Goal: Information Seeking & Learning: Check status

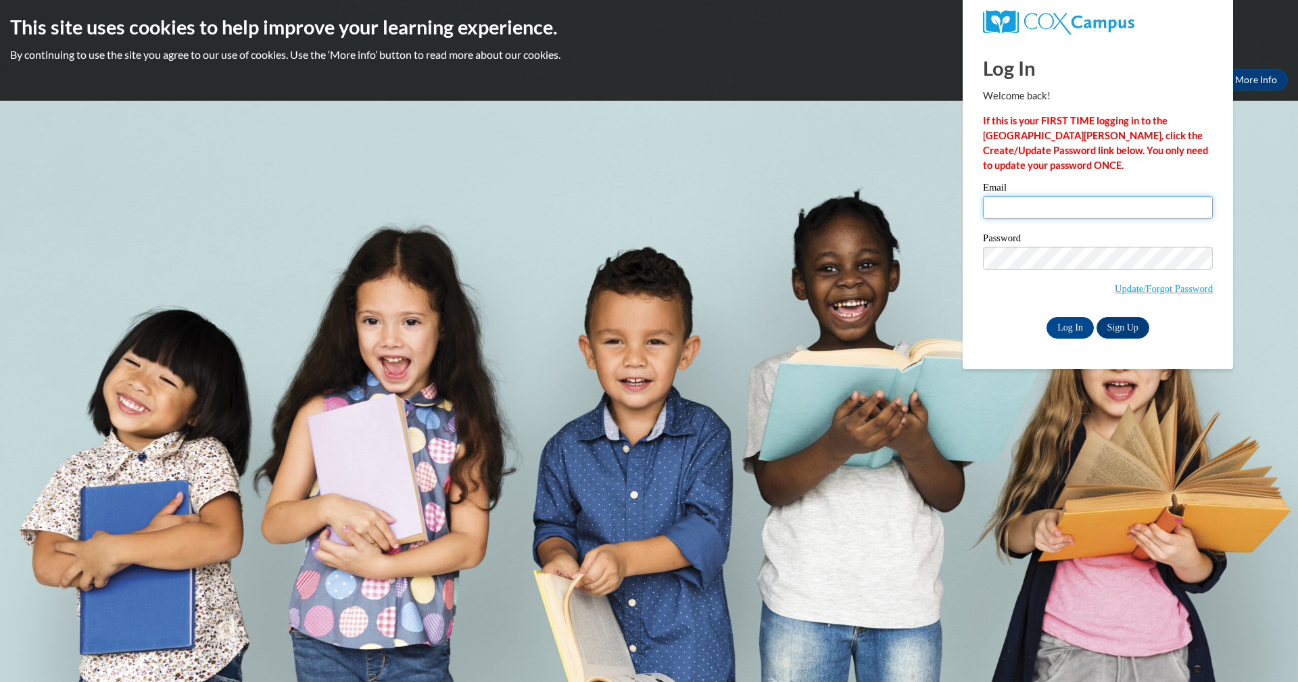
click at [1001, 206] on input "Email" at bounding box center [1098, 207] width 230 height 23
type input "alfordjanice83@gmail.com"
click at [1047, 317] on input "Log In" at bounding box center [1070, 328] width 47 height 22
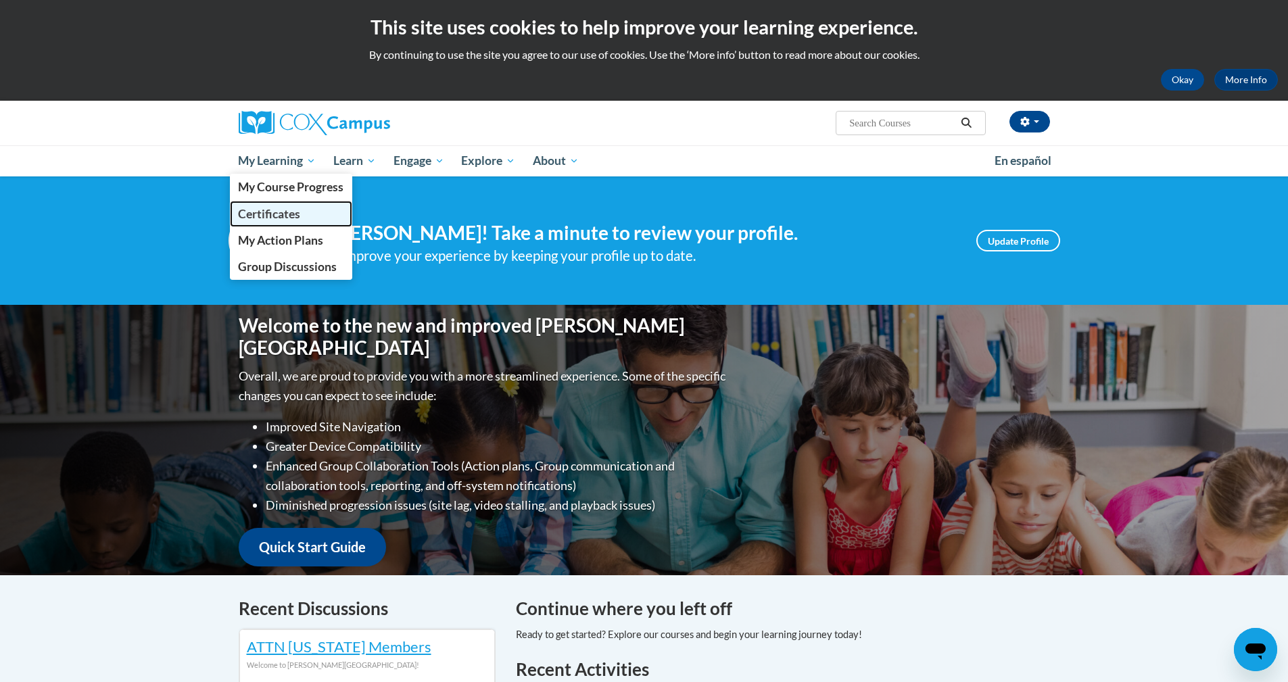
click at [285, 212] on span "Certificates" at bounding box center [269, 214] width 62 height 14
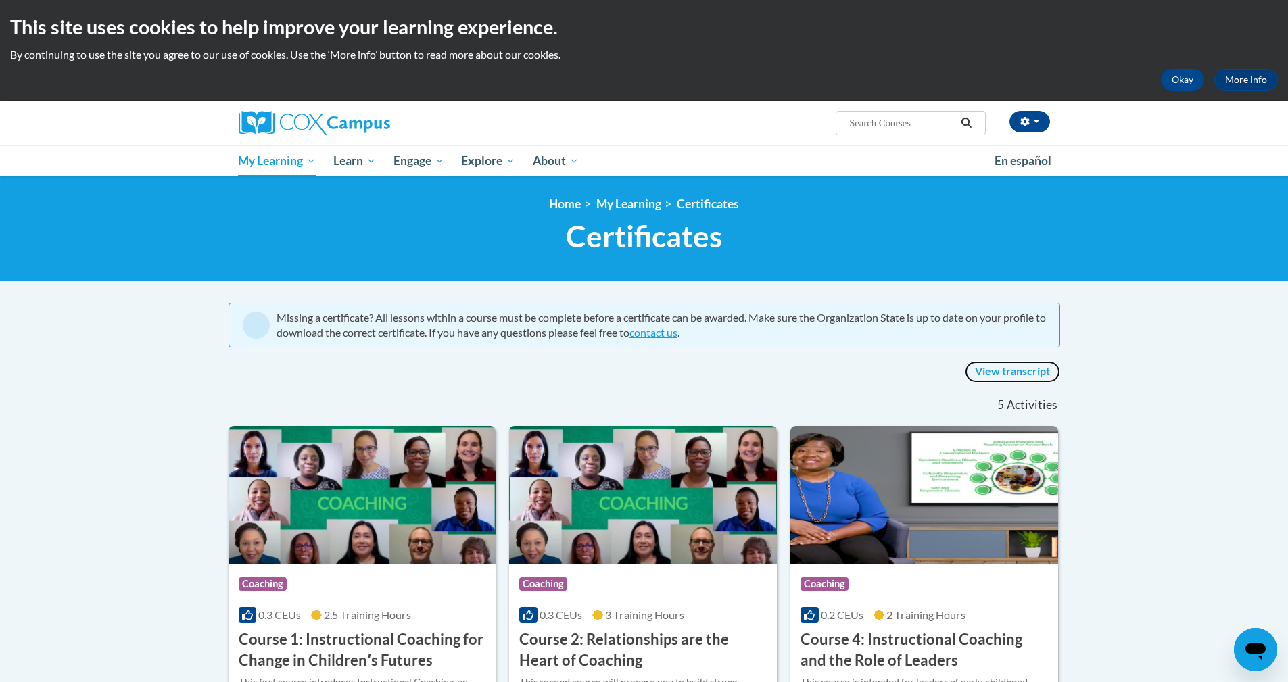
click at [1005, 369] on link "View transcript" at bounding box center [1012, 372] width 95 height 22
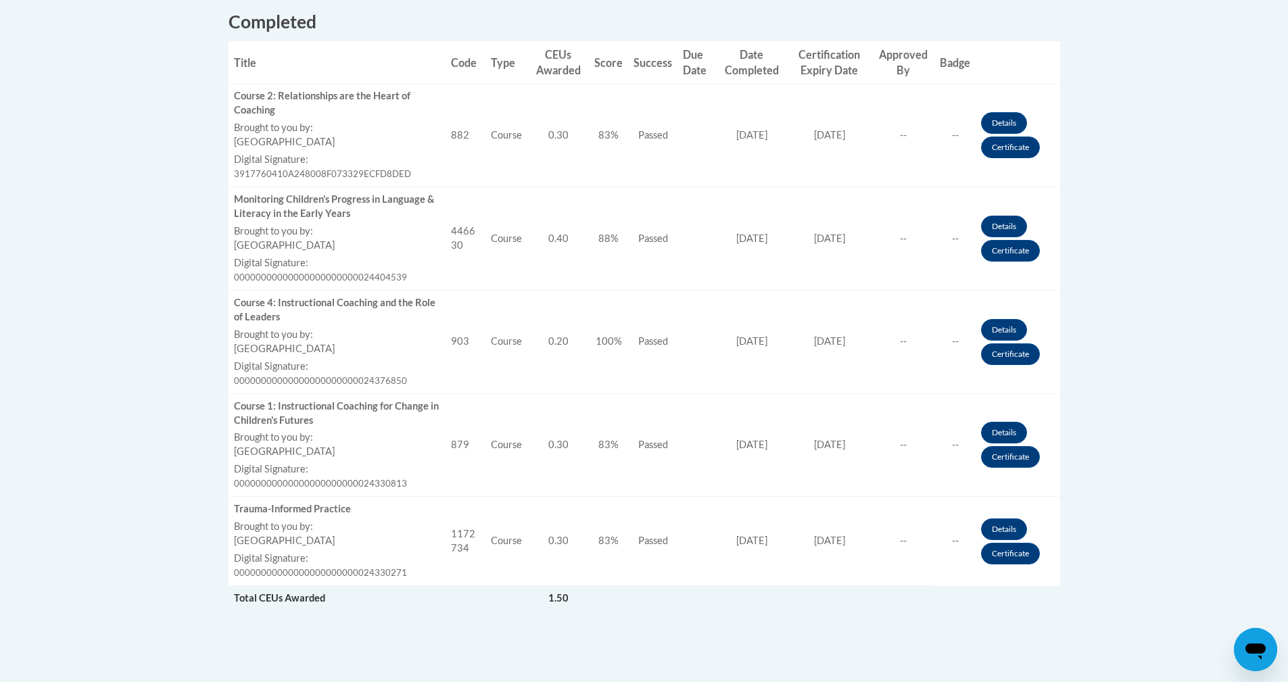
scroll to position [473, 0]
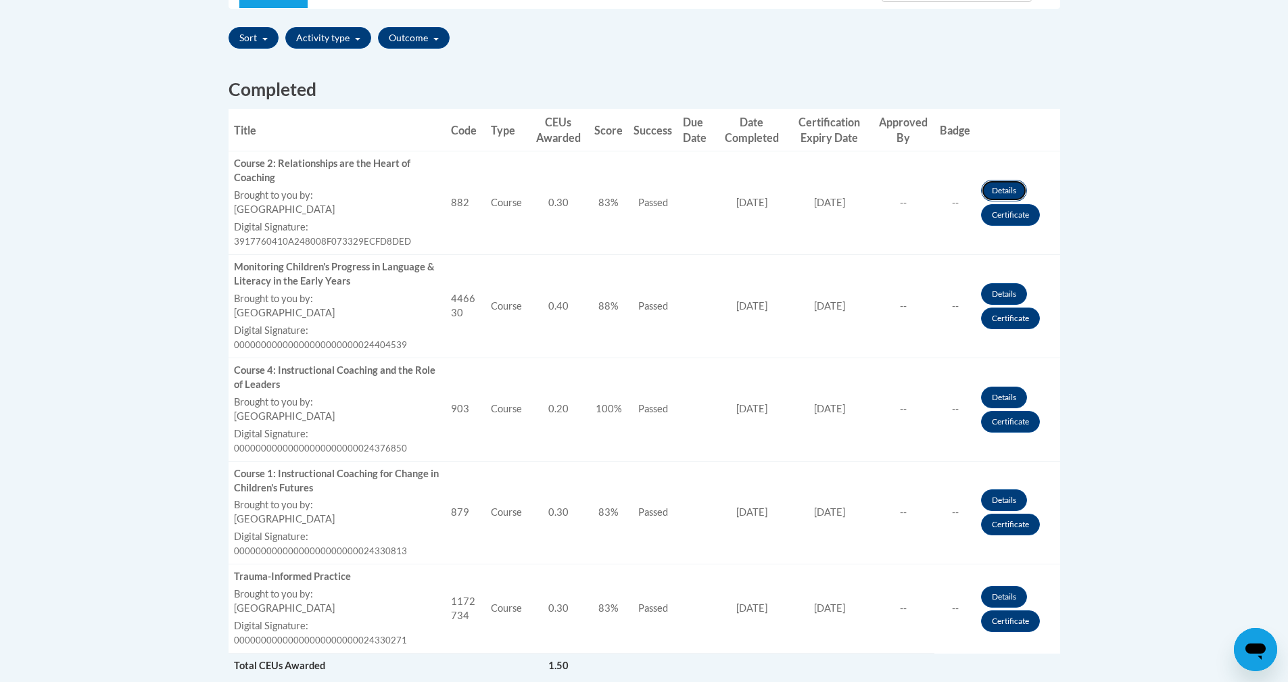
click at [991, 183] on link "Details" at bounding box center [1004, 191] width 46 height 22
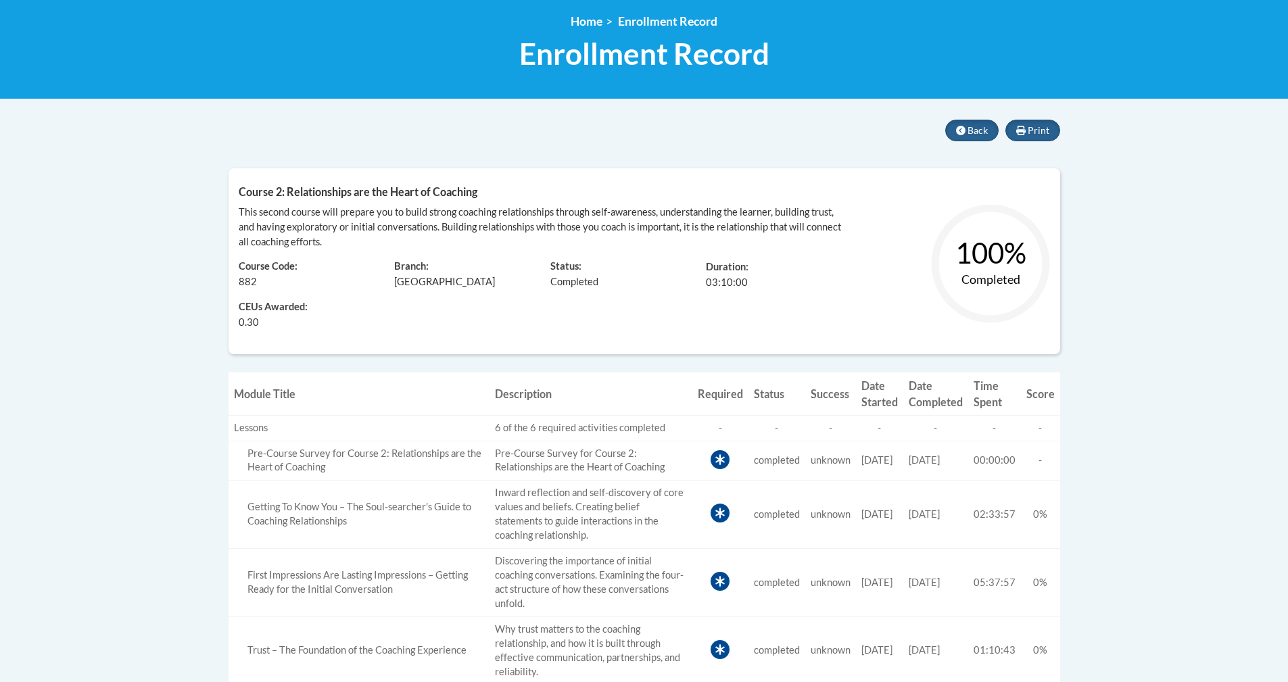
scroll to position [68, 0]
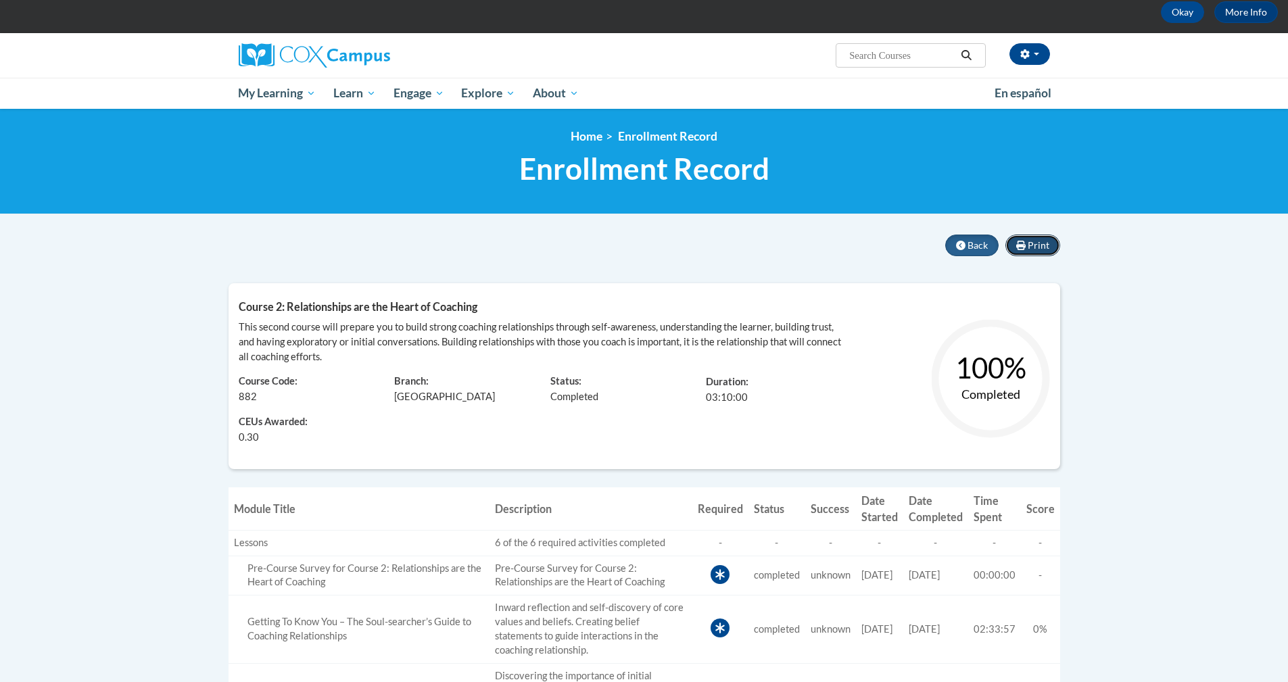
click at [1043, 237] on button "Print" at bounding box center [1032, 246] width 55 height 22
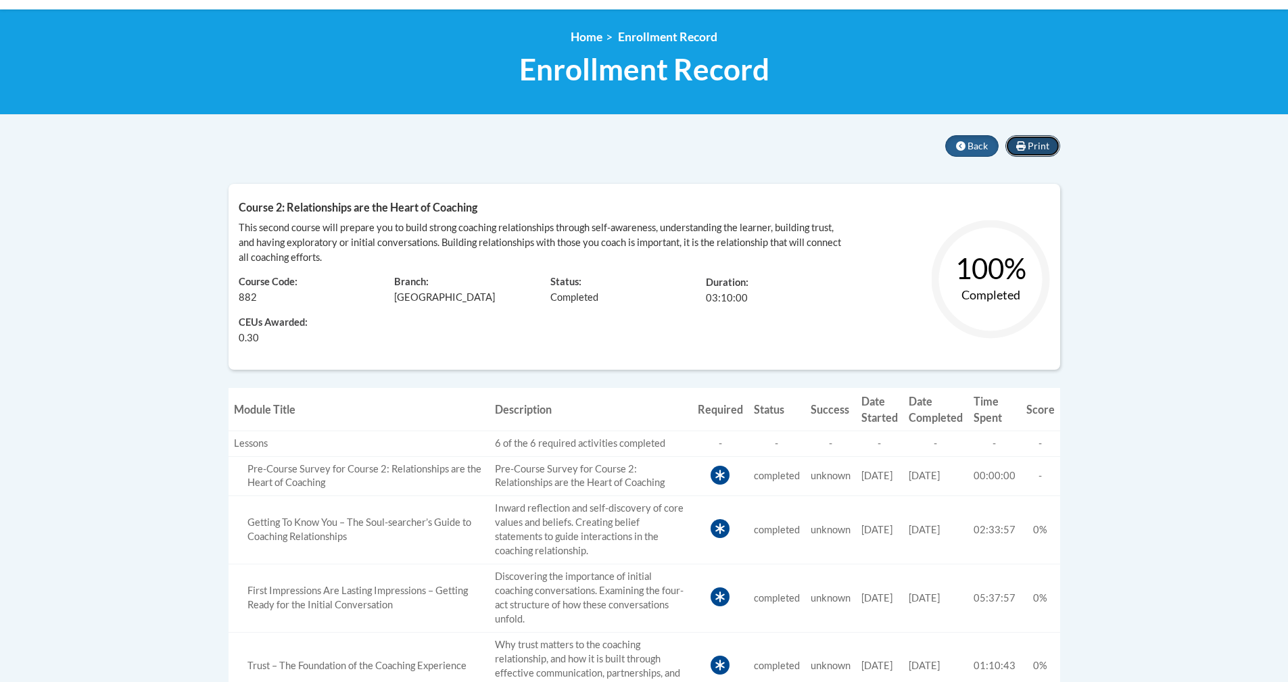
scroll to position [203, 0]
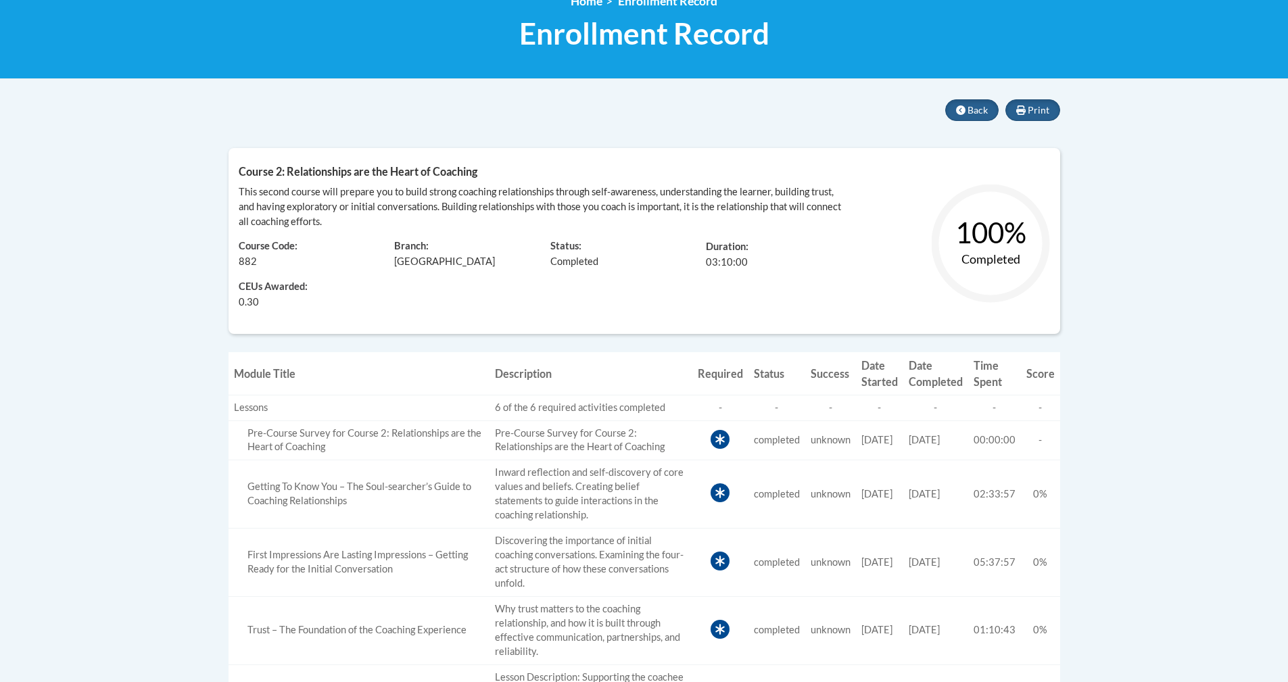
click at [424, 434] on div "Pre-Course Survey for Course 2: Relationships are the Heart of Coaching" at bounding box center [359, 441] width 250 height 28
click at [1040, 439] on span "-" at bounding box center [1040, 439] width 3 height 11
click at [1043, 441] on td "Score -" at bounding box center [1040, 441] width 39 height 40
click at [1039, 441] on span "-" at bounding box center [1040, 439] width 3 height 11
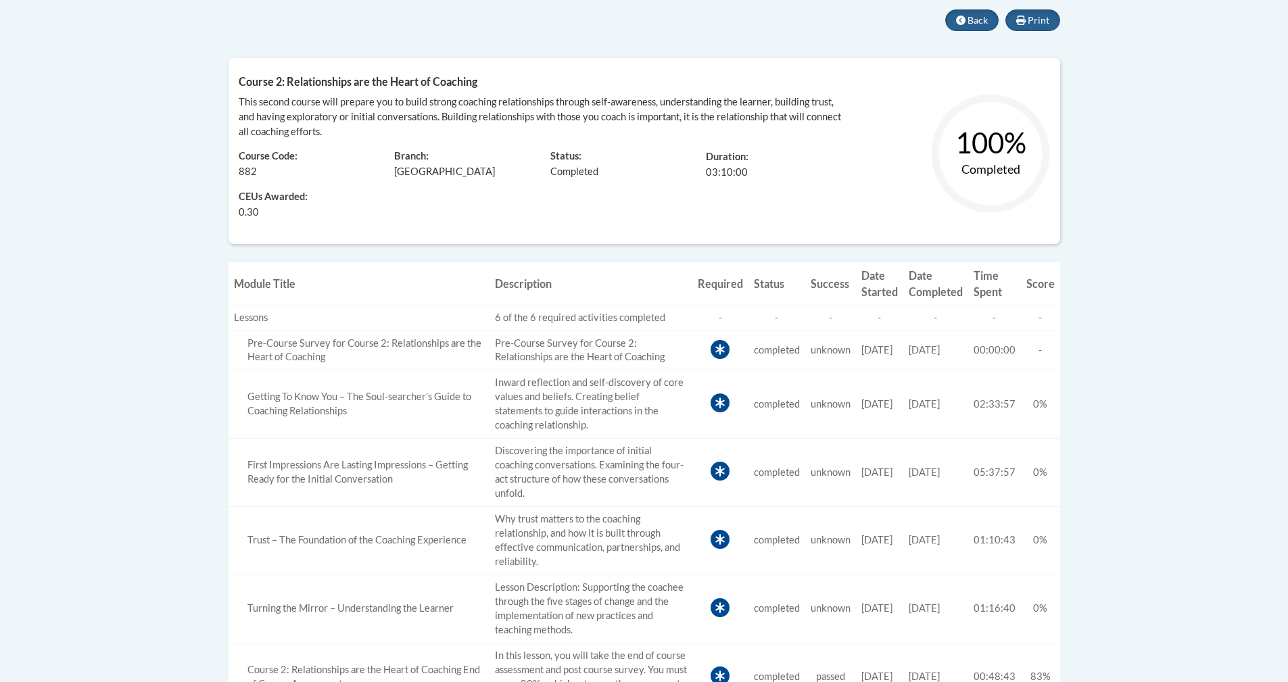
scroll to position [262, 0]
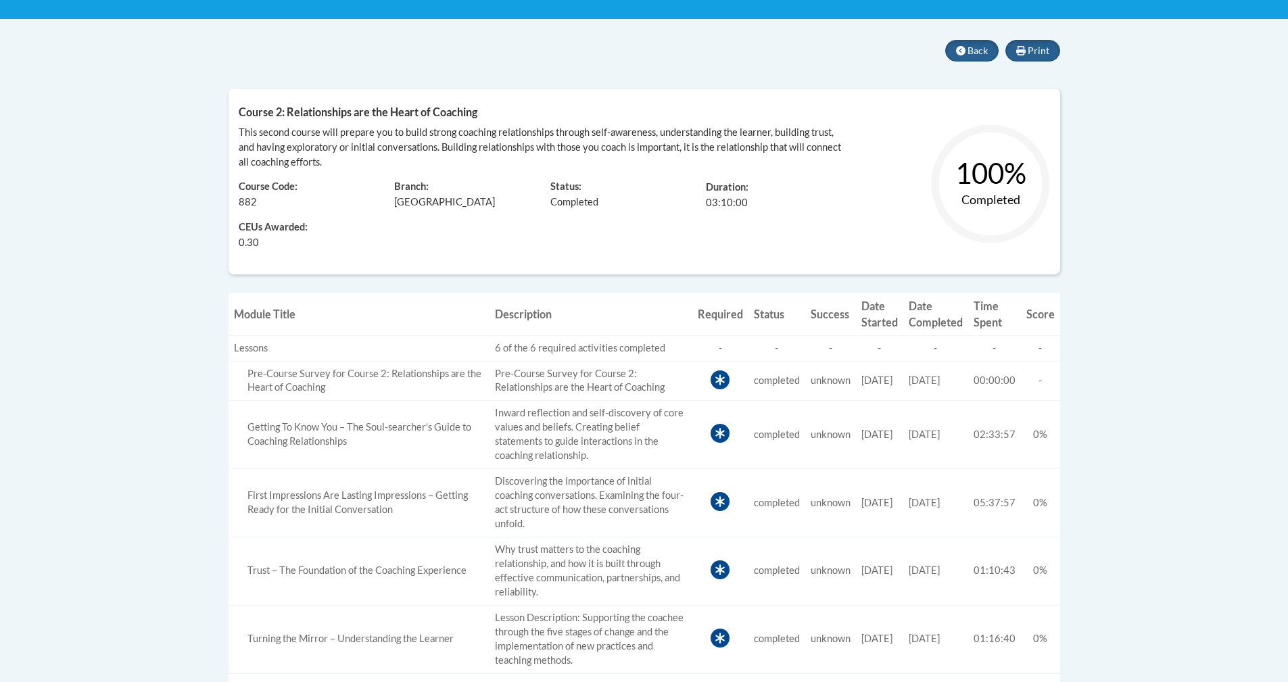
click at [715, 379] on icon at bounding box center [719, 380] width 9 height 11
click at [643, 350] on div "6 of the 6 required activities completed" at bounding box center [591, 348] width 192 height 14
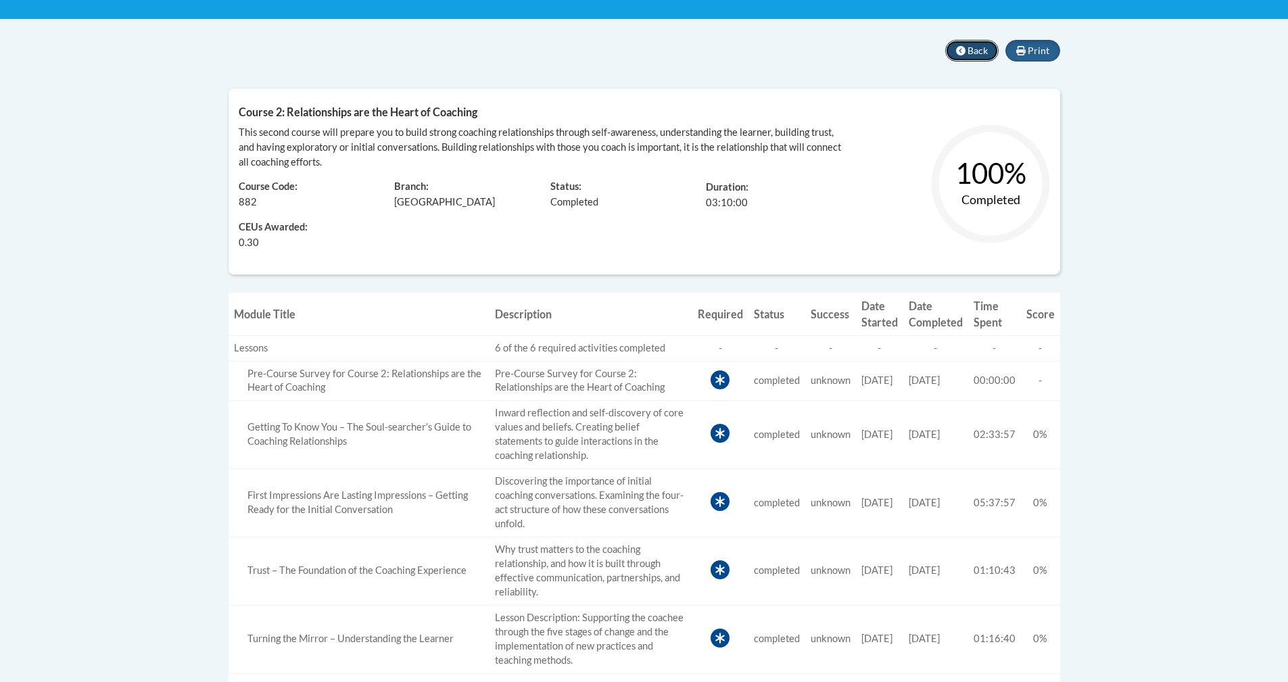
click at [951, 44] on button "Back" at bounding box center [971, 51] width 53 height 22
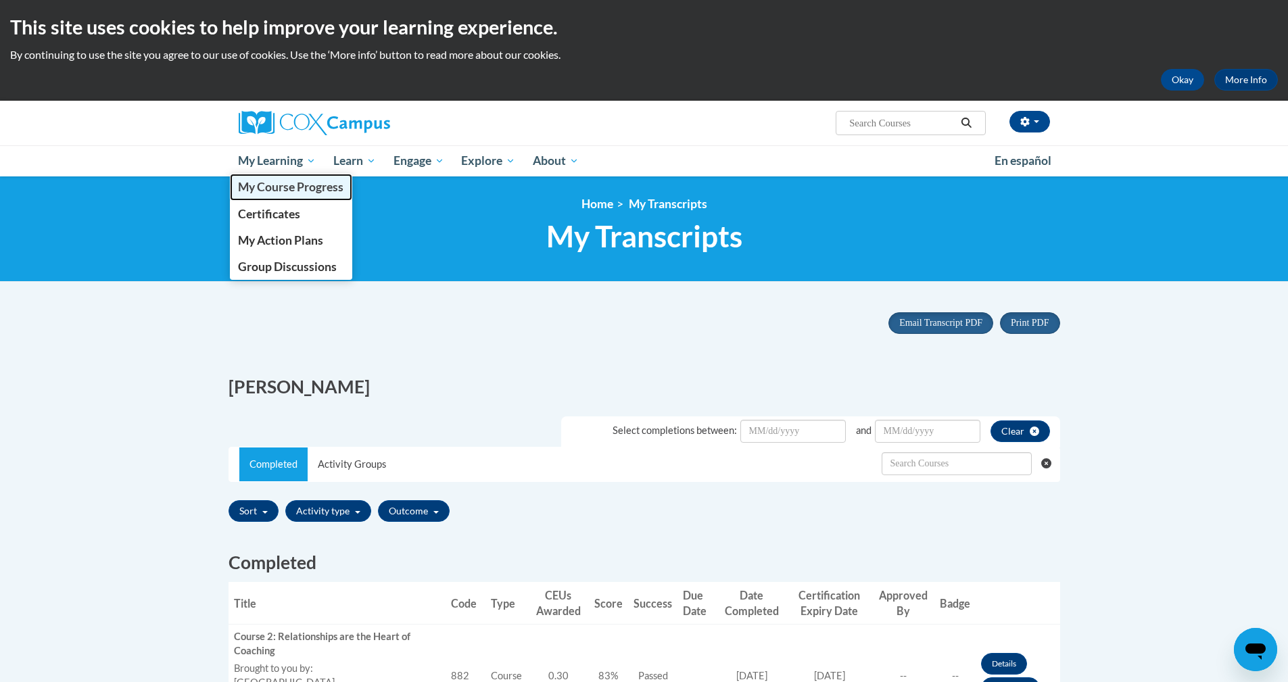
click at [312, 189] on span "My Course Progress" at bounding box center [290, 187] width 105 height 14
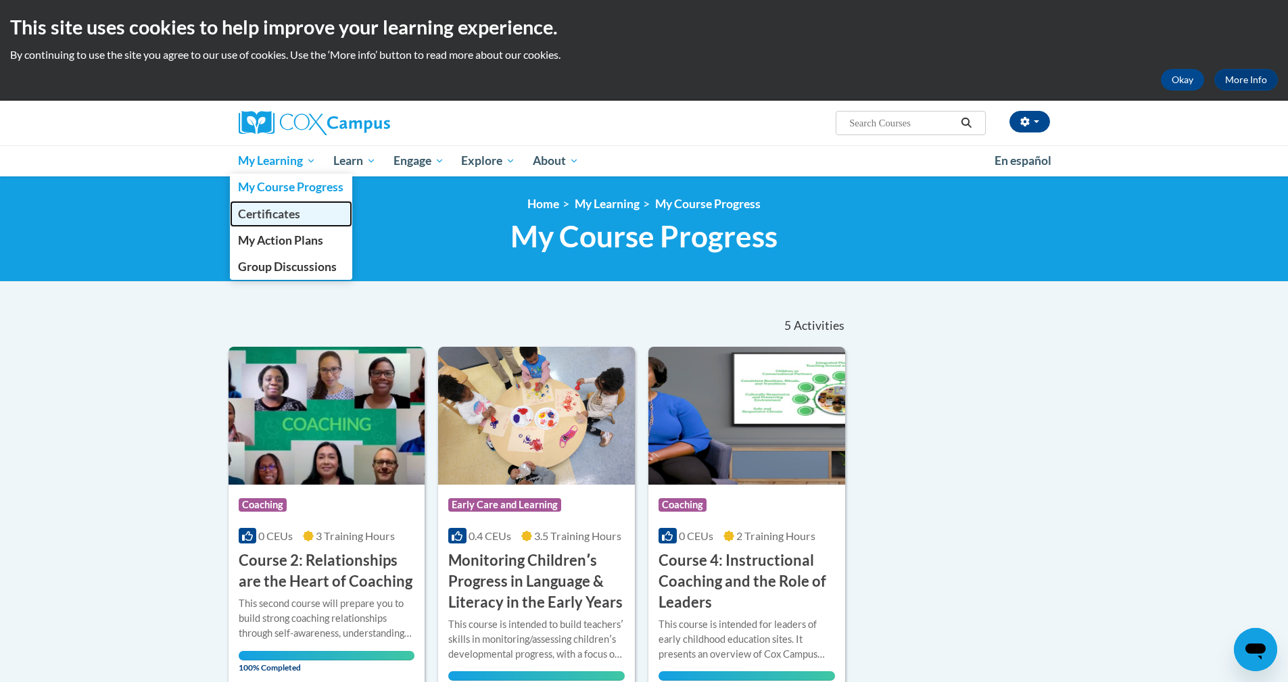
click at [259, 210] on span "Certificates" at bounding box center [269, 214] width 62 height 14
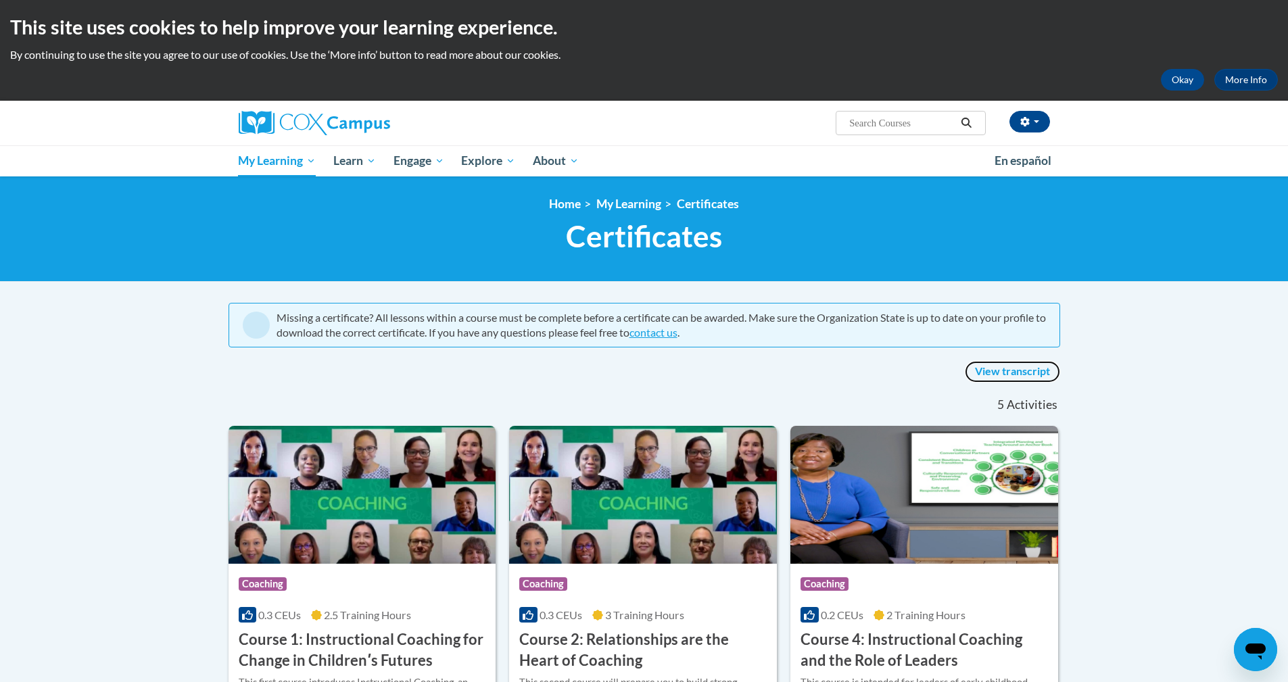
click at [1047, 371] on link "View transcript" at bounding box center [1012, 372] width 95 height 22
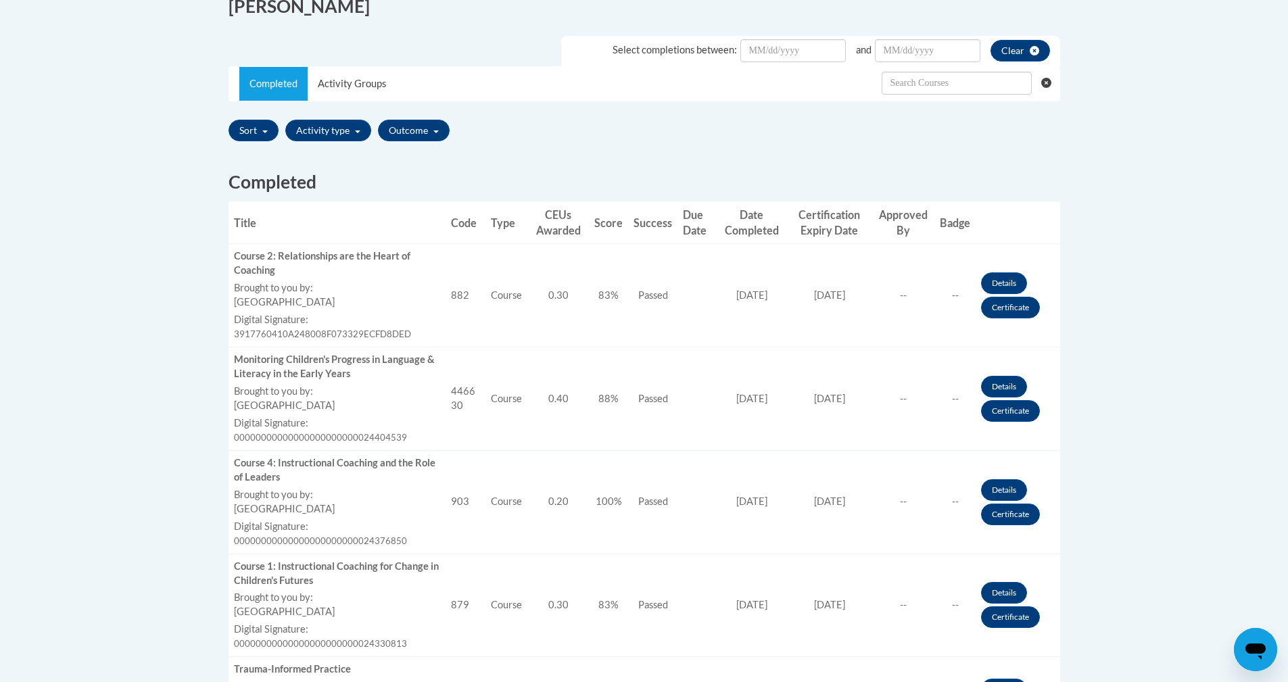
scroll to position [270, 0]
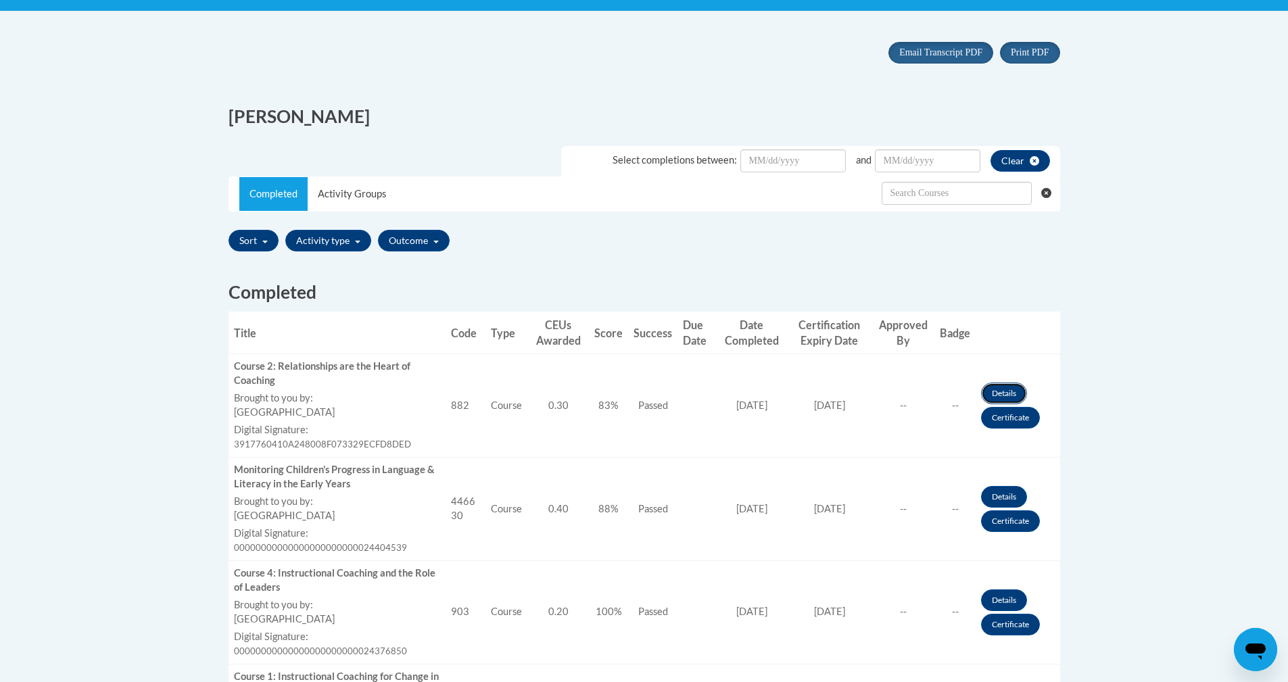
click at [991, 390] on link "Details" at bounding box center [1004, 394] width 46 height 22
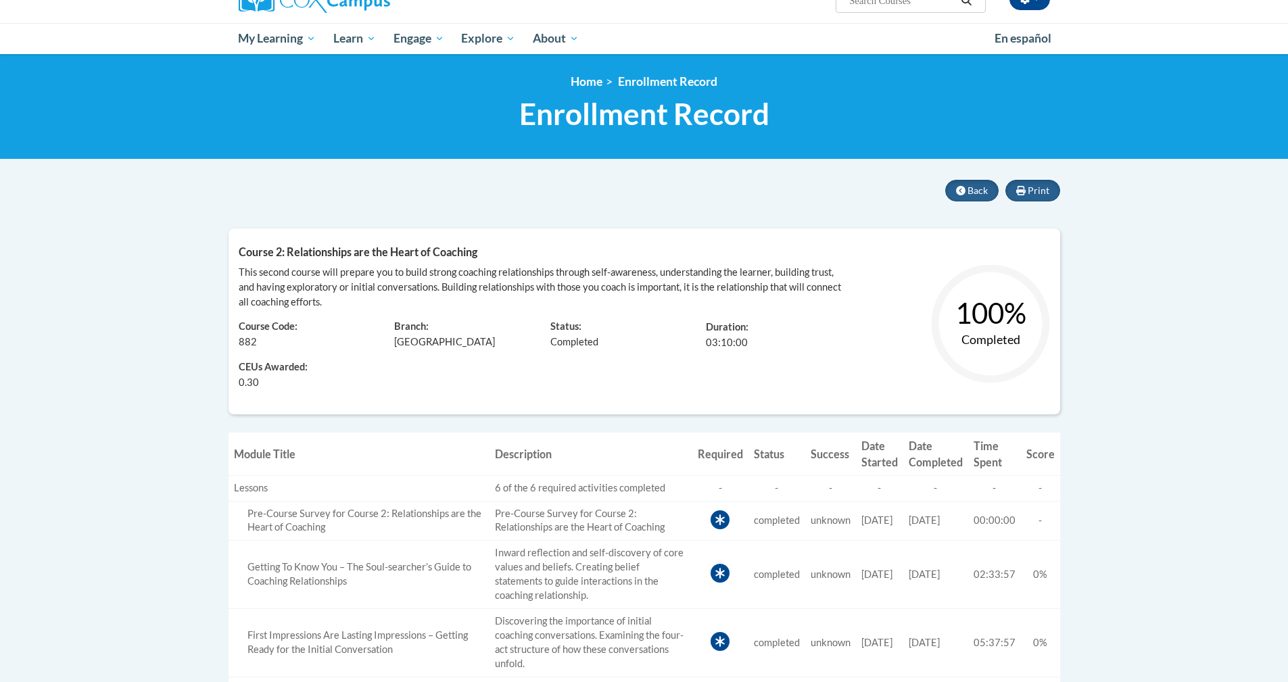
scroll to position [68, 0]
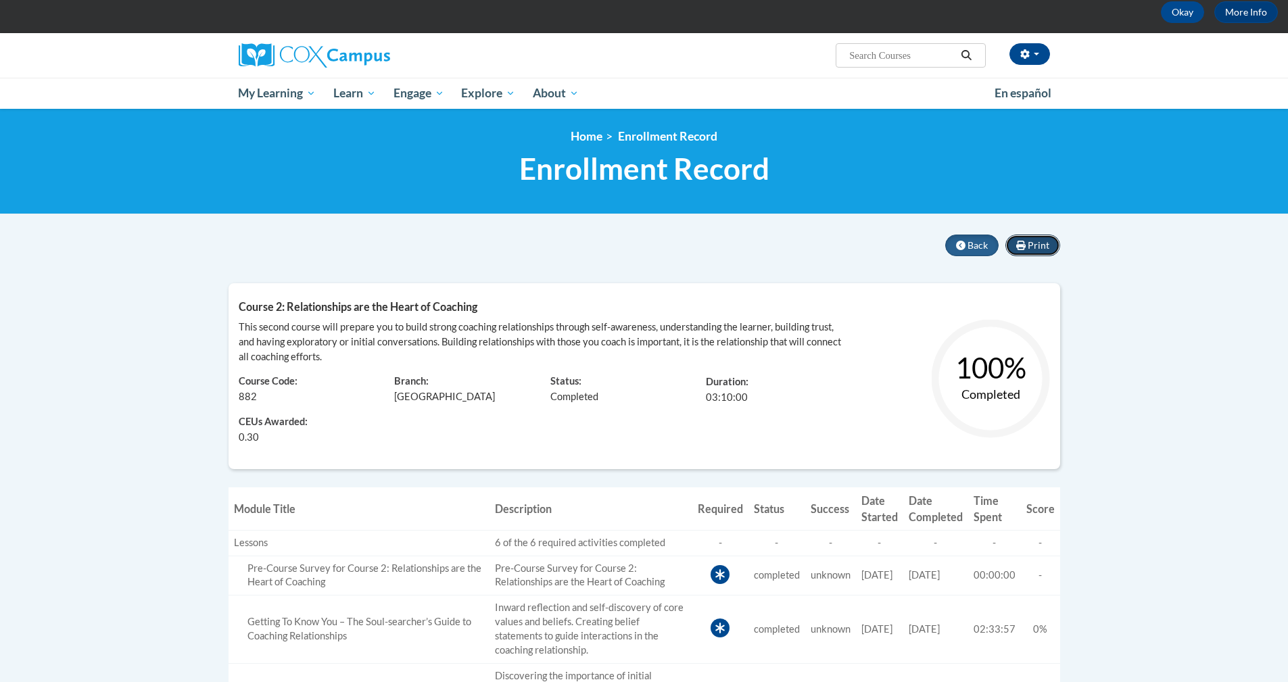
drag, startPoint x: 1024, startPoint y: 240, endPoint x: 1045, endPoint y: 550, distance: 311.1
click at [1025, 241] on icon at bounding box center [1020, 245] width 9 height 9
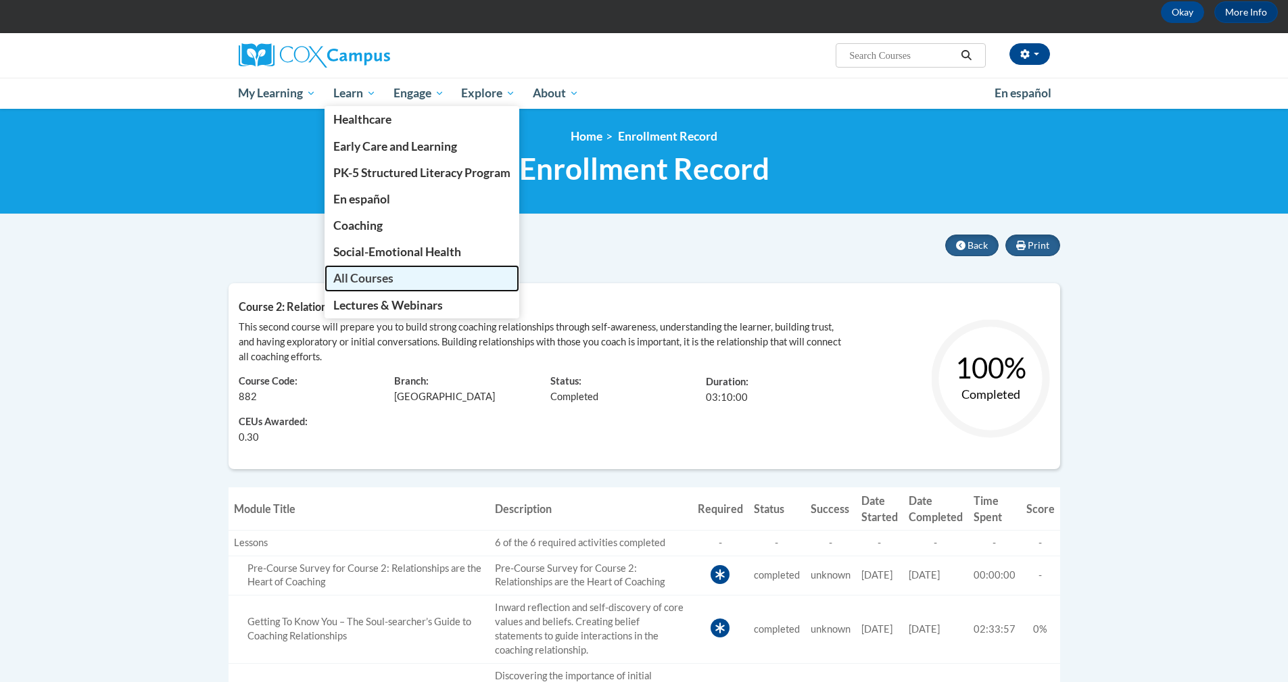
click at [365, 274] on span "All Courses" at bounding box center [363, 278] width 60 height 14
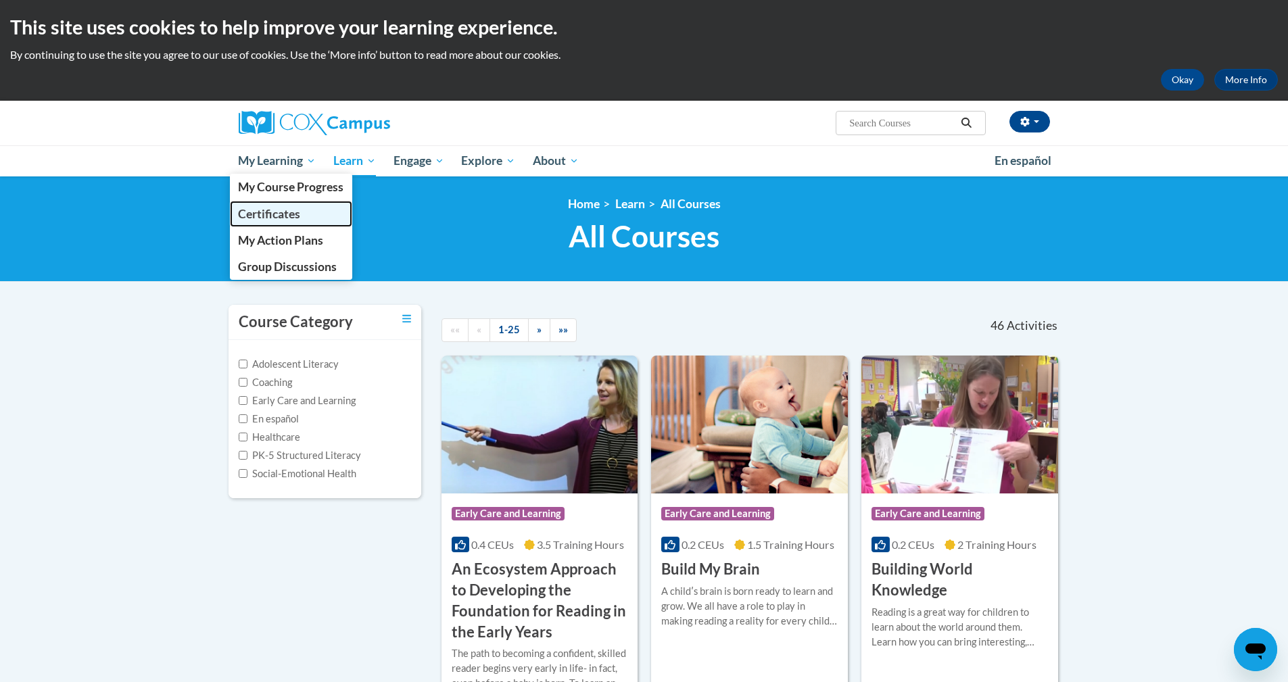
click at [268, 208] on span "Certificates" at bounding box center [269, 214] width 62 height 14
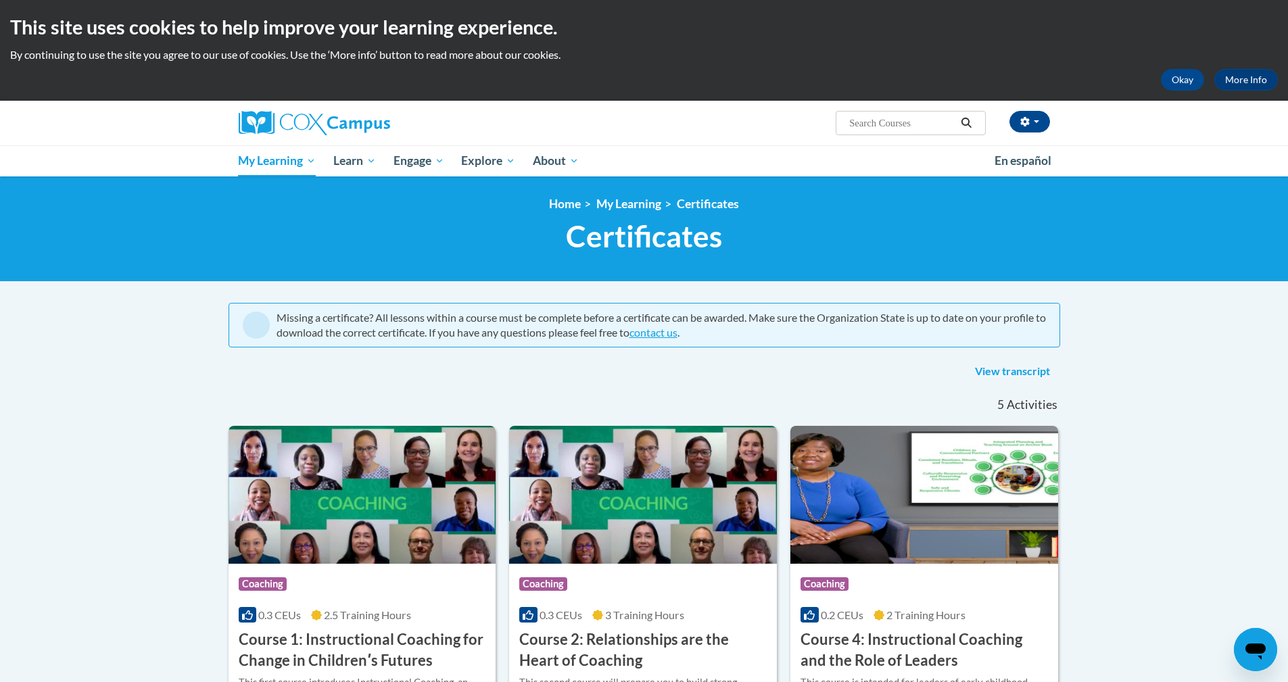
click at [518, 382] on div "View transcript" at bounding box center [645, 372] width 832 height 22
